Goal: Information Seeking & Learning: Learn about a topic

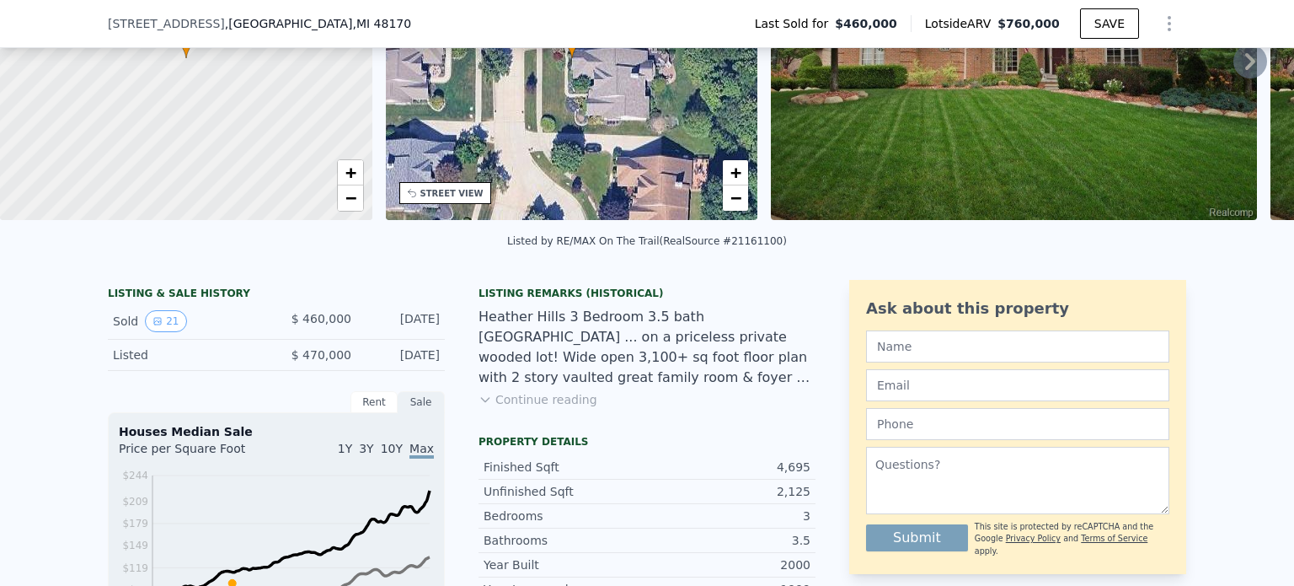
scroll to position [246, 0]
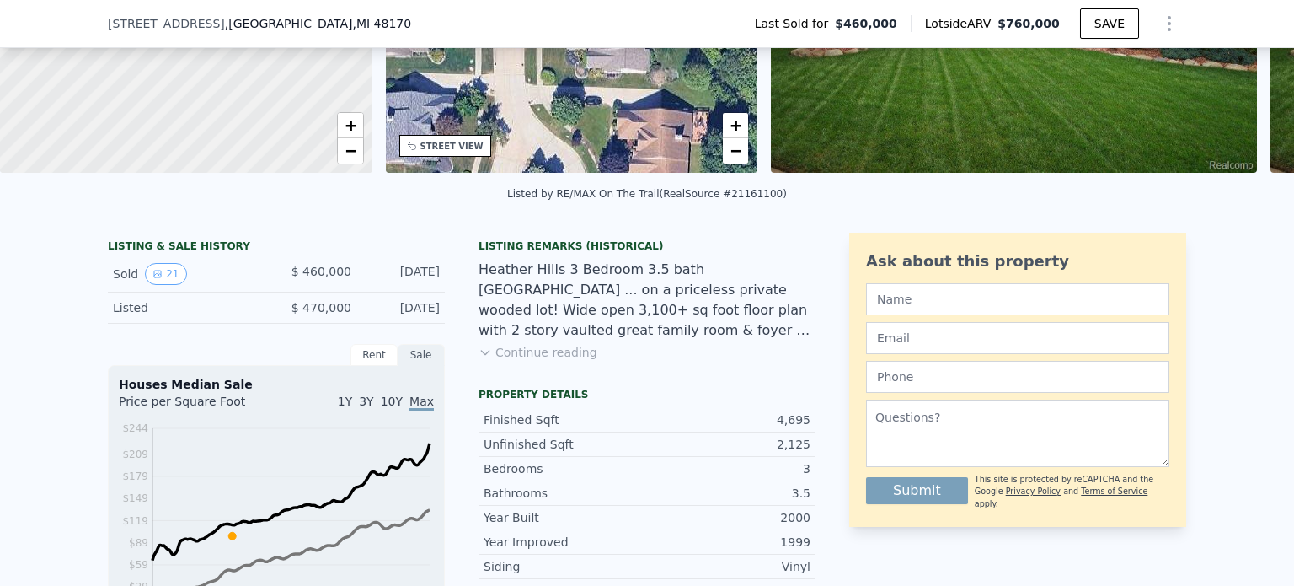
click at [545, 361] on button "Continue reading" at bounding box center [538, 352] width 119 height 17
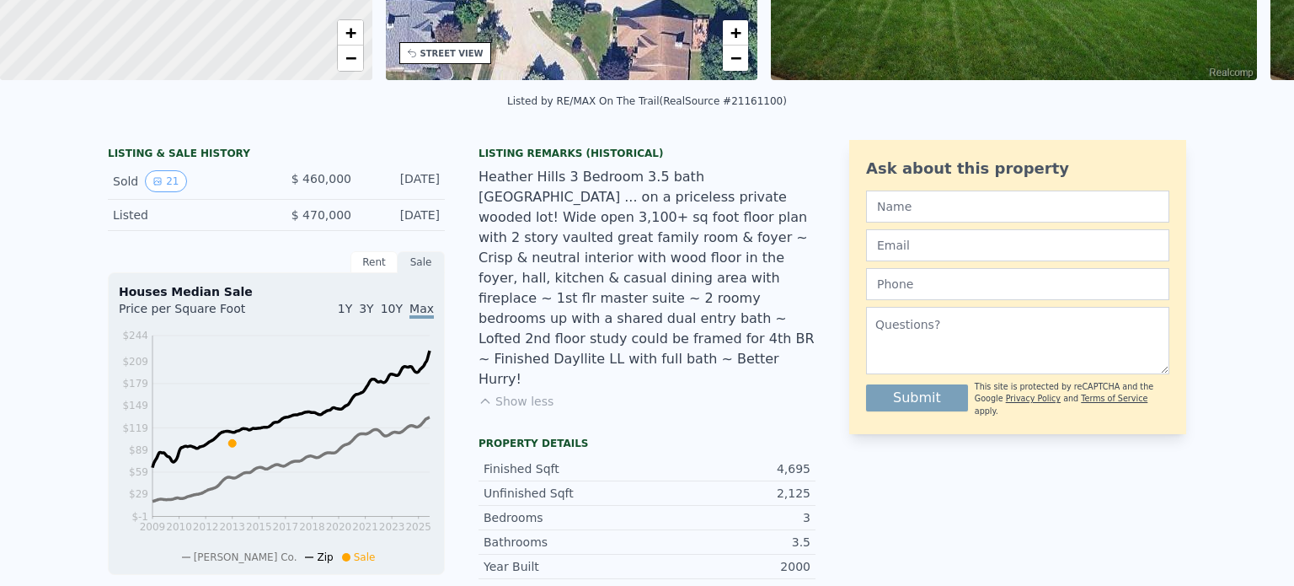
scroll to position [0, 0]
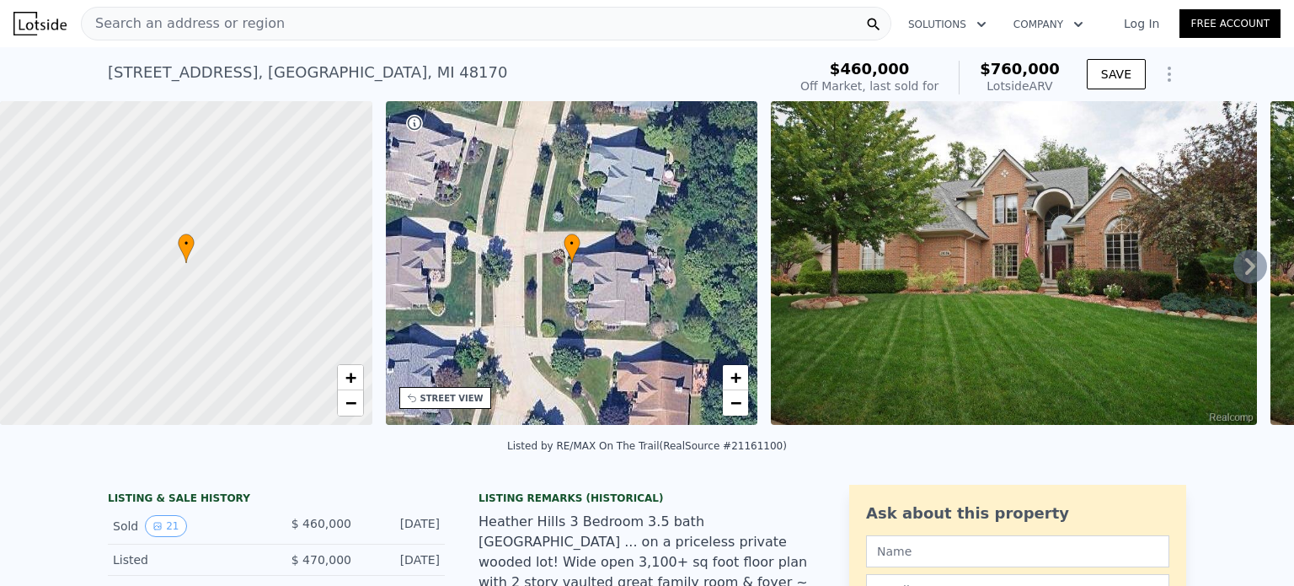
click at [1234, 270] on icon at bounding box center [1251, 266] width 34 height 34
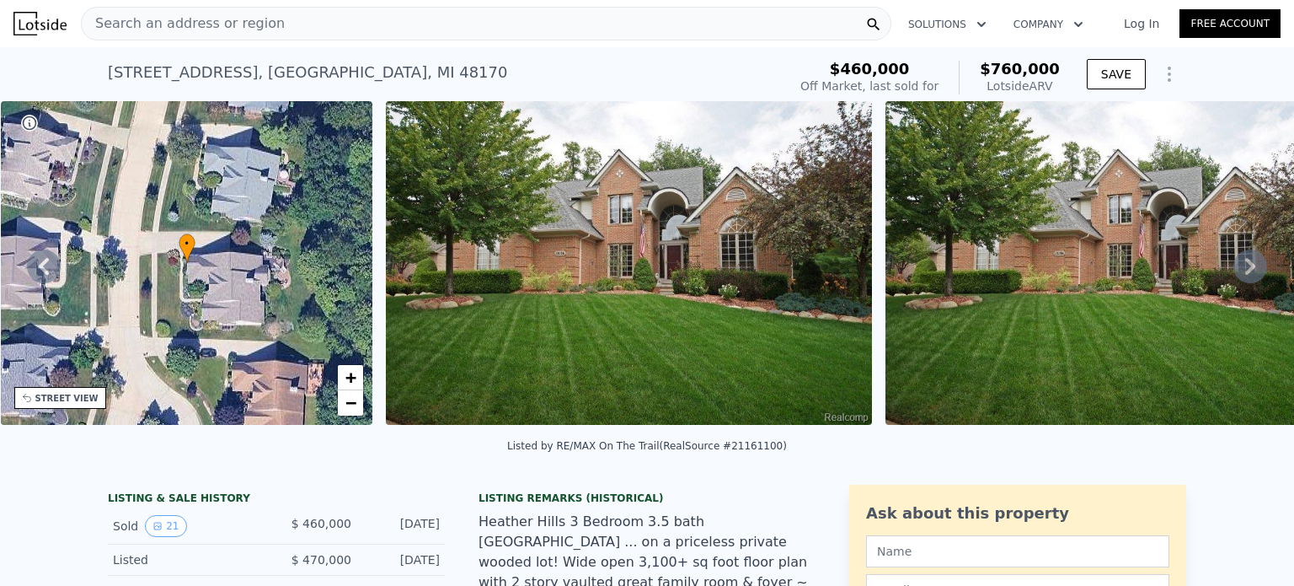
click at [1234, 270] on icon at bounding box center [1251, 266] width 34 height 34
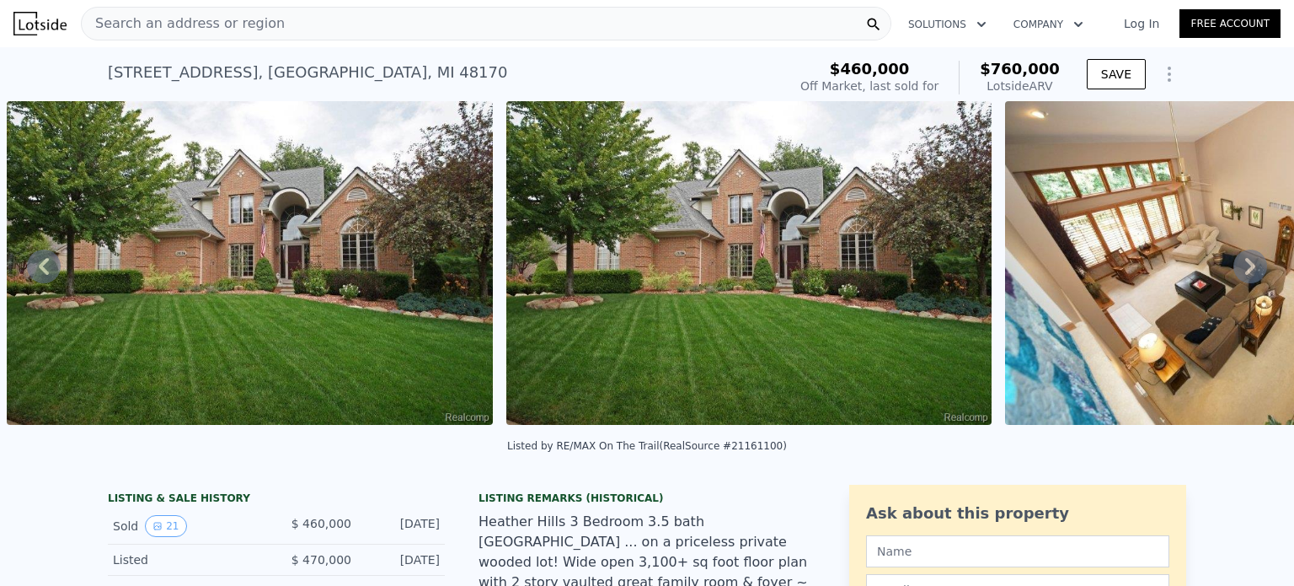
click at [1234, 270] on icon at bounding box center [1251, 266] width 34 height 34
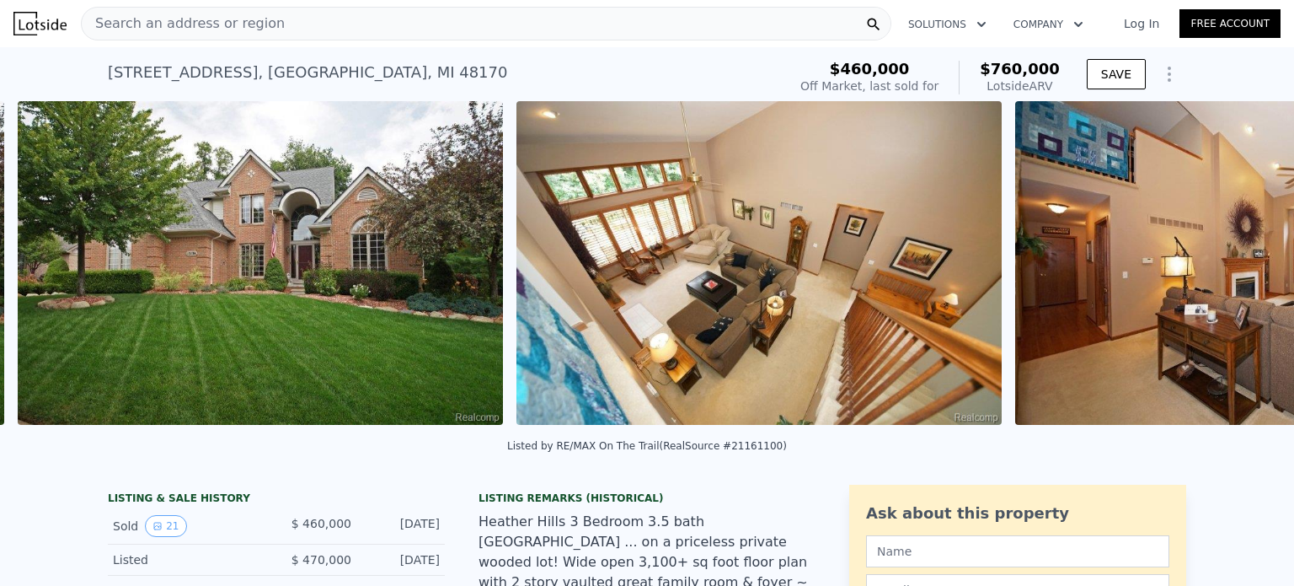
scroll to position [0, 1270]
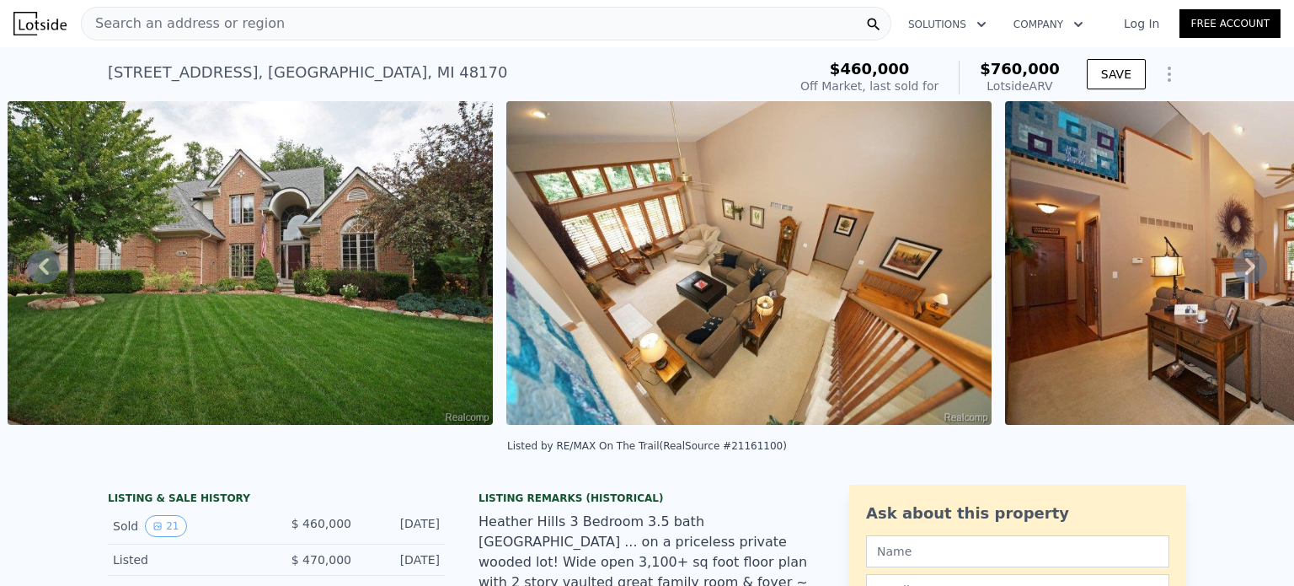
click at [1234, 270] on icon at bounding box center [1251, 266] width 34 height 34
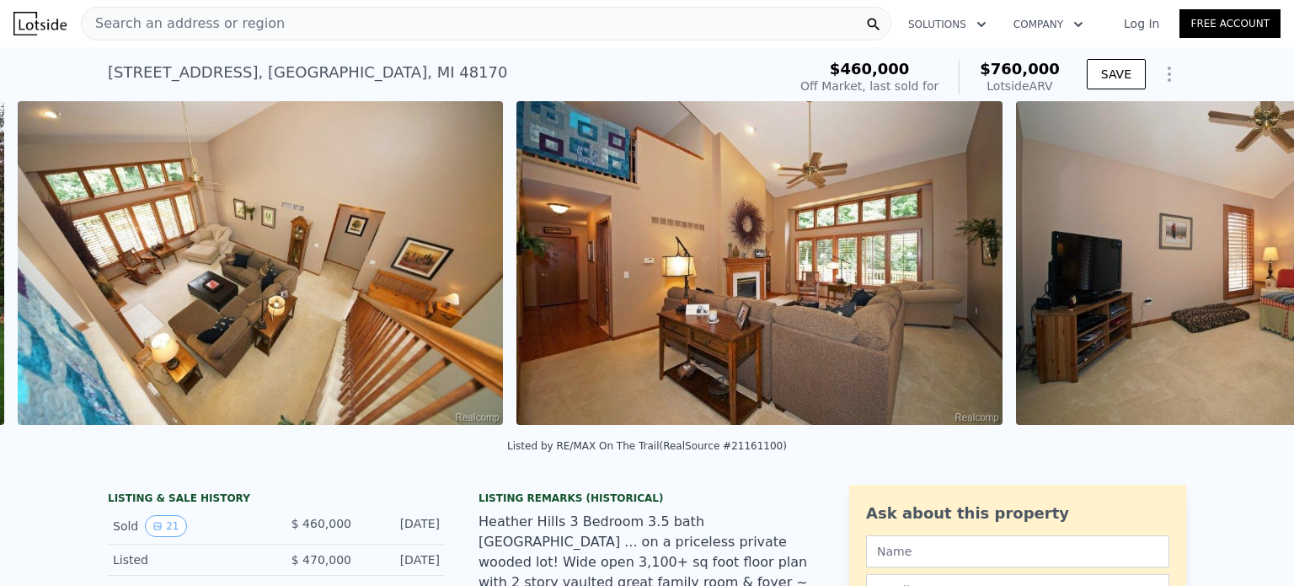
scroll to position [0, 1770]
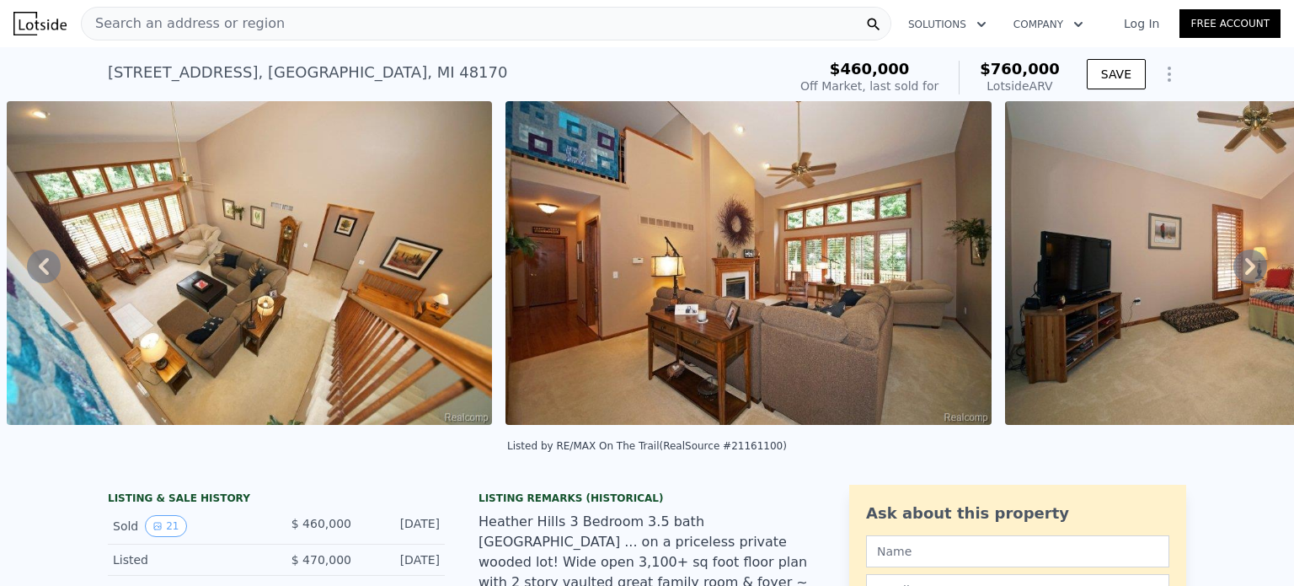
click at [657, 313] on img at bounding box center [748, 263] width 485 height 324
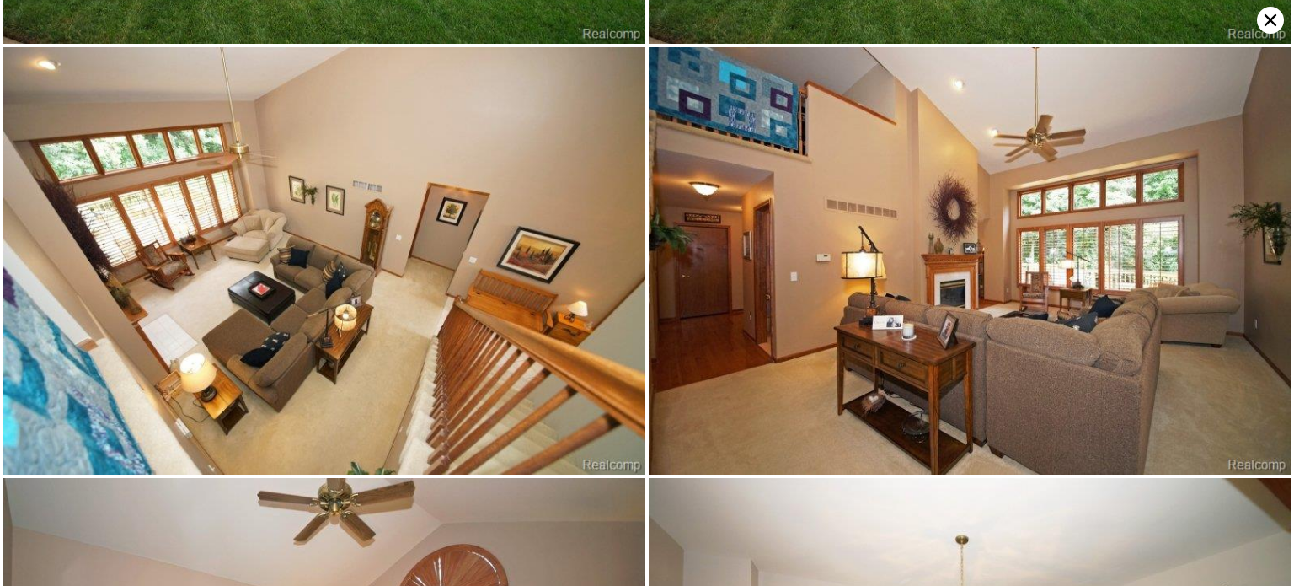
scroll to position [426, 0]
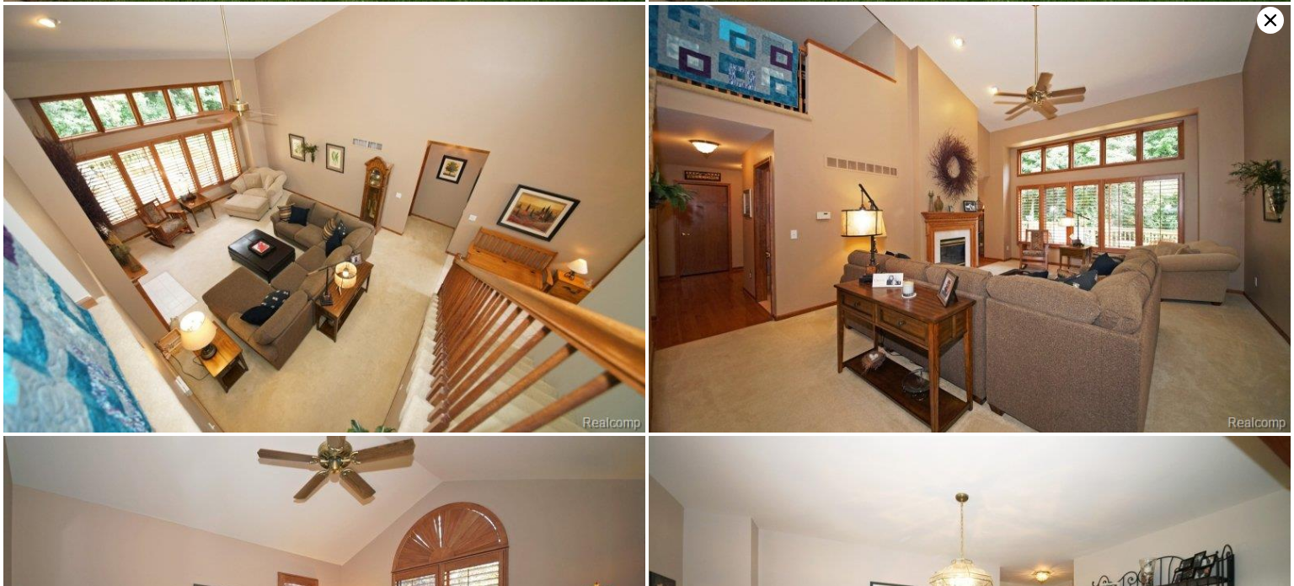
click at [934, 303] on img at bounding box center [970, 219] width 642 height 428
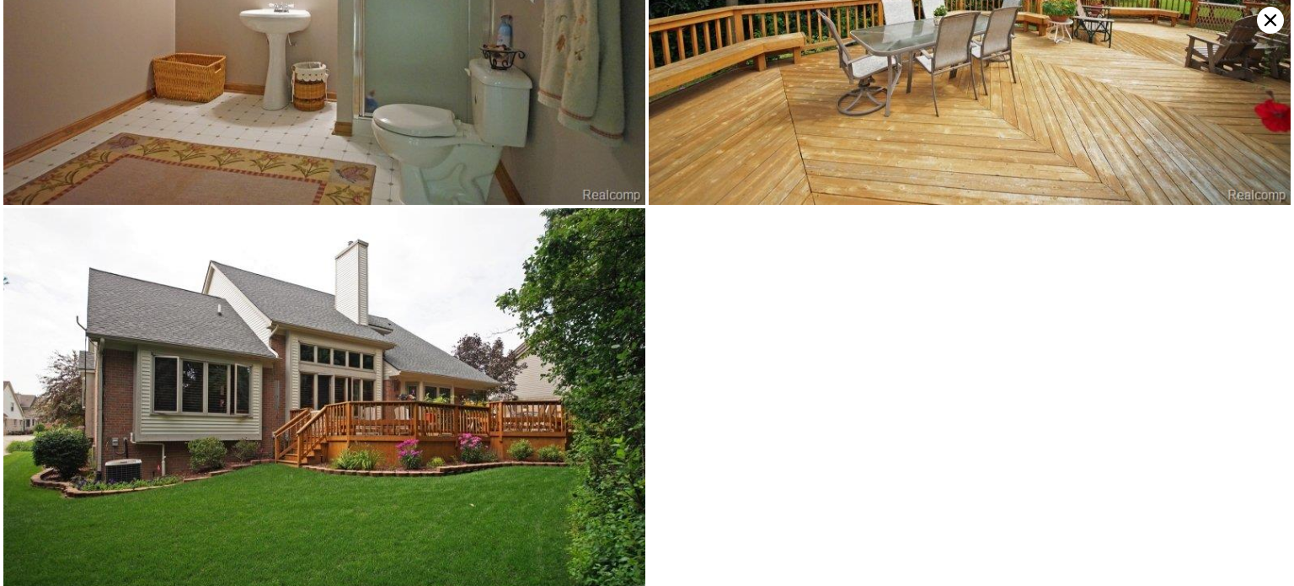
scroll to position [4106, 0]
